Goal: Check status: Check status

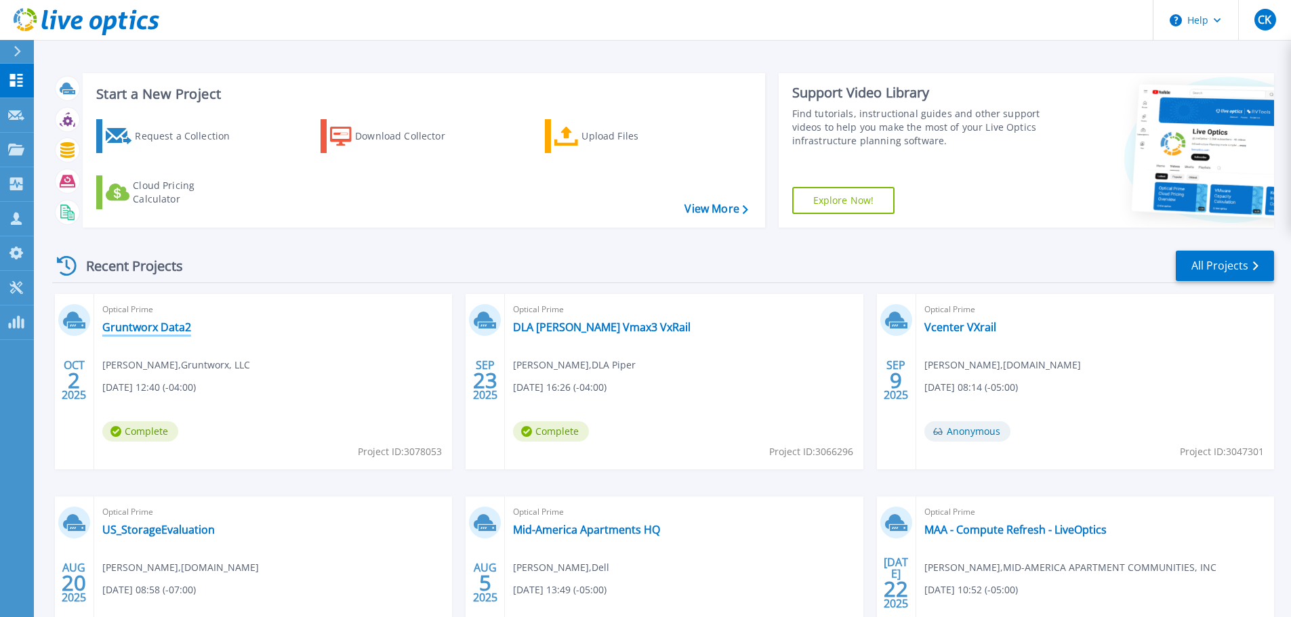
click at [160, 324] on link "Gruntworx Data2" at bounding box center [146, 328] width 89 height 14
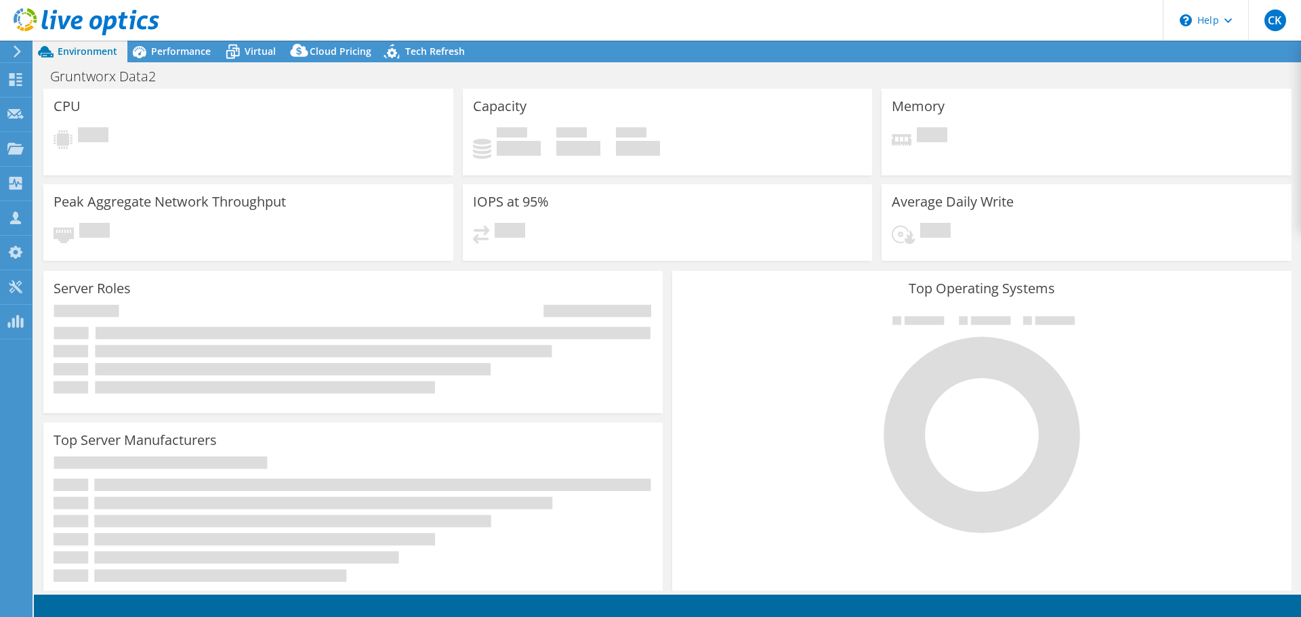
select select "USD"
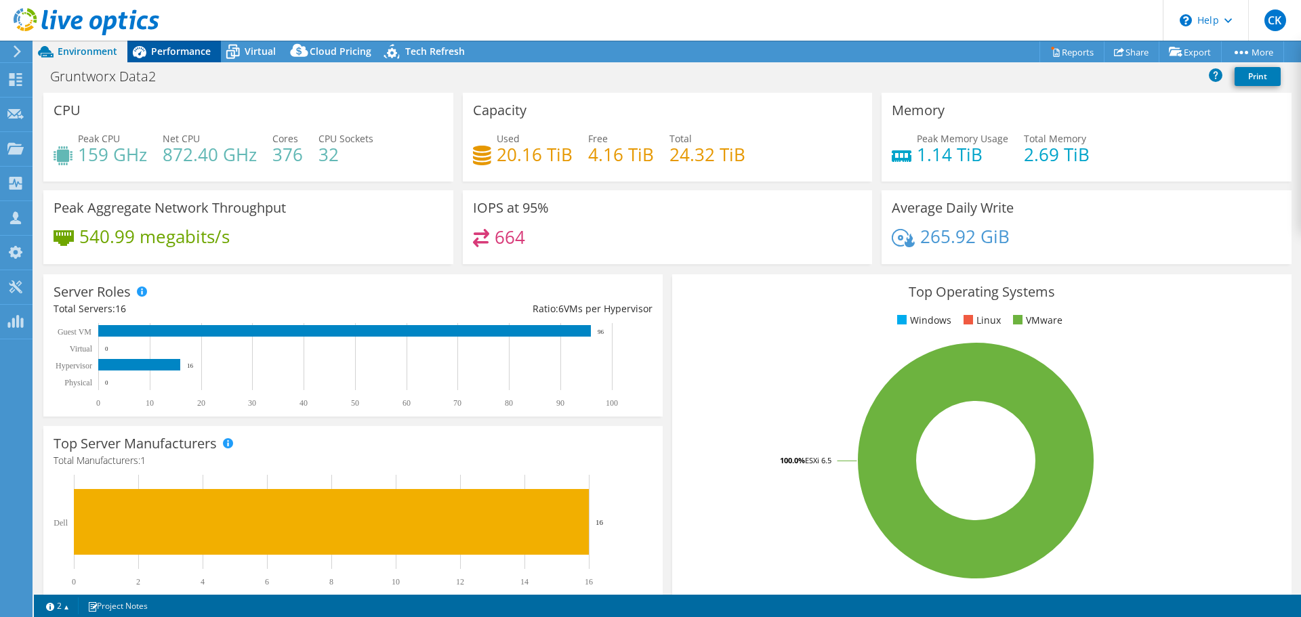
click at [181, 49] on span "Performance" at bounding box center [181, 51] width 60 height 13
